Goal: Complete application form

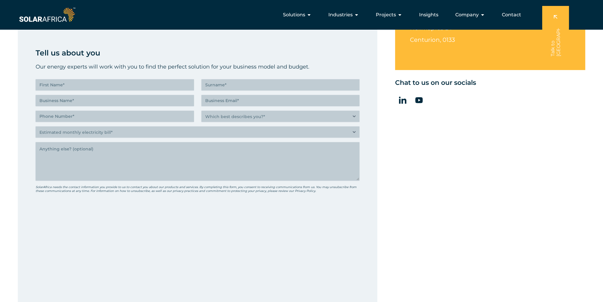
scroll to position [183, 0]
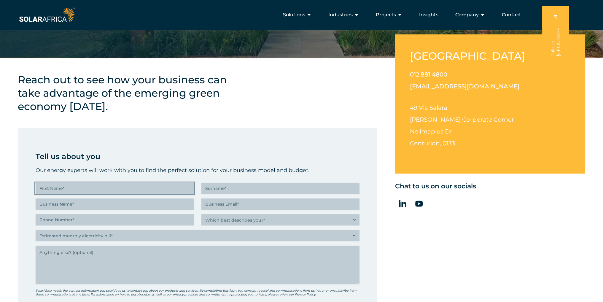
click at [63, 191] on input "First Name (Required)" at bounding box center [115, 188] width 158 height 11
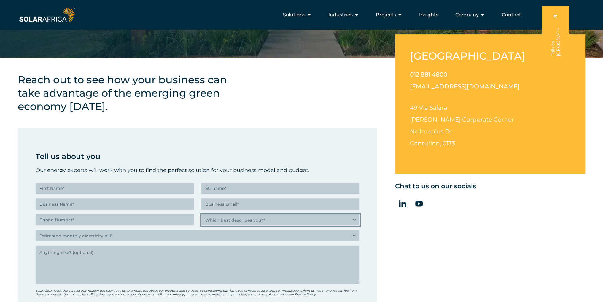
click at [353, 219] on select "Which best describes you?* Researching and identifying the best energy solution…" at bounding box center [280, 219] width 158 height 11
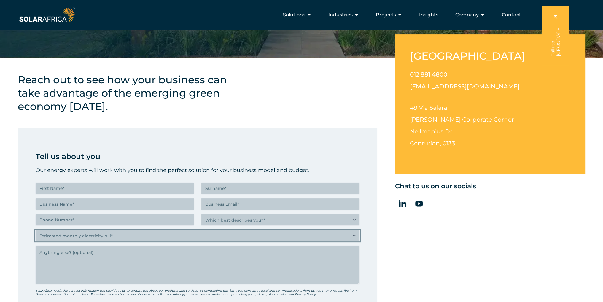
click at [353, 236] on select "Estimated monthly electricity bill* Less than R500K More than R500K" at bounding box center [198, 235] width 324 height 11
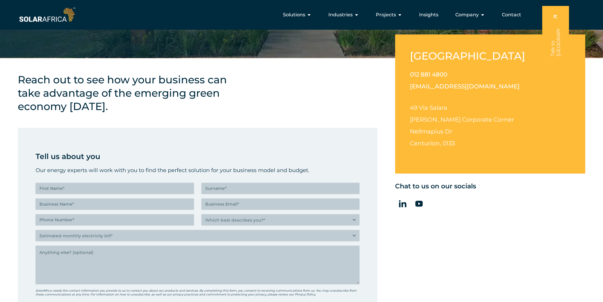
click at [272, 106] on div "Reach out to see how your business can take advantage of the emerging green eco…" at bounding box center [197, 275] width 359 height 434
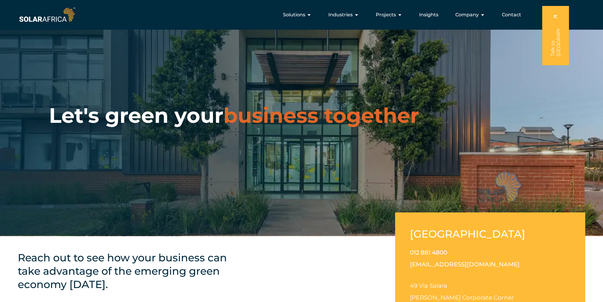
scroll to position [0, 0]
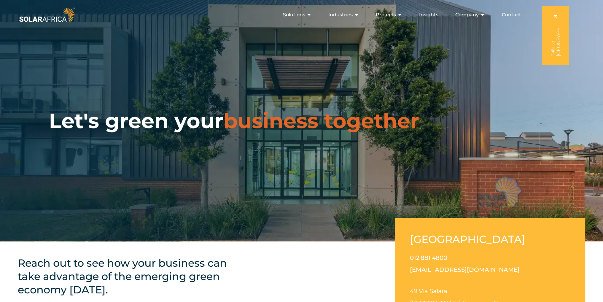
click at [47, 21] on img at bounding box center [47, 14] width 59 height 17
